Goal: Find specific page/section: Find specific page/section

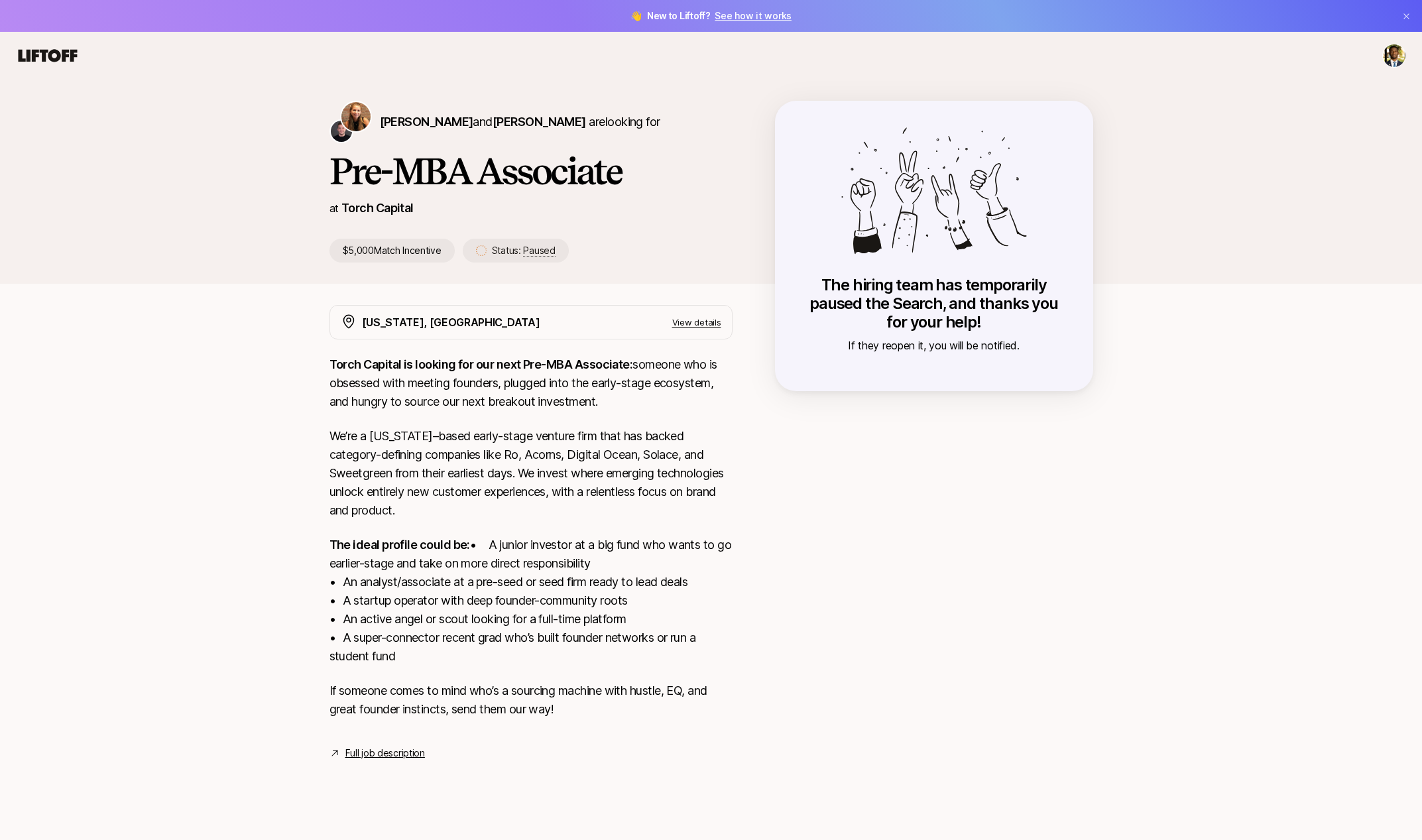
click at [385, 761] on div "[US_STATE], [GEOGRAPHIC_DATA] View details Torch Capital is looking for our nex…" at bounding box center [531, 533] width 403 height 456
click at [401, 780] on div "[US_STATE], [GEOGRAPHIC_DATA] View details Torch Capital is looking for our nex…" at bounding box center [711, 549] width 796 height 488
click at [687, 324] on p "View details" at bounding box center [696, 322] width 49 height 13
